Goal: Task Accomplishment & Management: Manage account settings

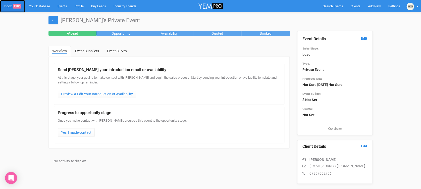
click at [12, 6] on link "Inbox 1386" at bounding box center [12, 6] width 25 height 12
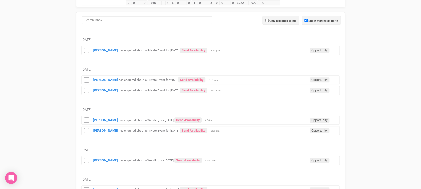
scroll to position [68, 0]
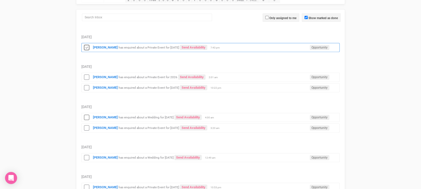
click at [87, 45] on icon at bounding box center [87, 47] width 8 height 7
click at [85, 74] on icon at bounding box center [87, 77] width 8 height 7
click at [87, 88] on icon at bounding box center [87, 88] width 8 height 7
click at [85, 118] on icon at bounding box center [87, 117] width 8 height 7
click at [87, 127] on icon at bounding box center [87, 128] width 8 height 7
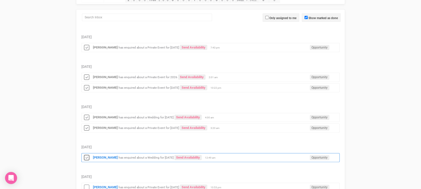
click at [86, 155] on icon at bounding box center [87, 158] width 8 height 7
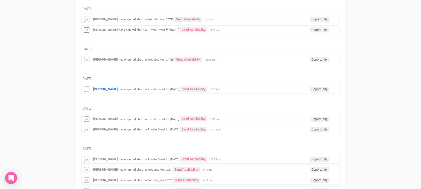
scroll to position [167, 0]
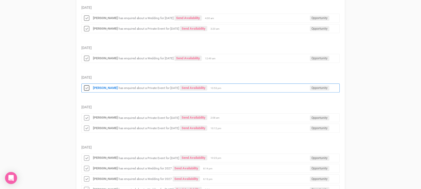
click at [84, 85] on icon at bounding box center [87, 88] width 8 height 7
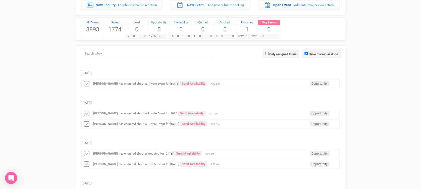
scroll to position [0, 0]
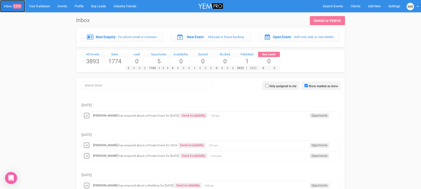
click at [19, 7] on span "1379" at bounding box center [17, 6] width 9 height 5
